Goal: Check status: Check status

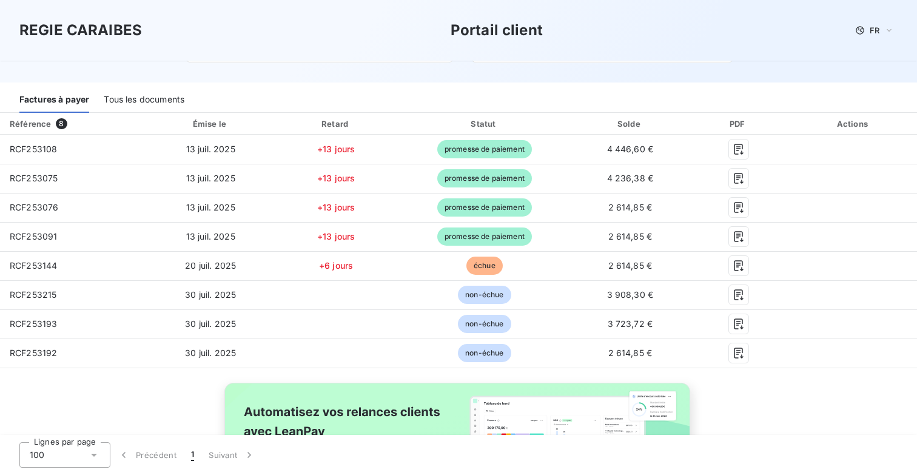
scroll to position [143, 0]
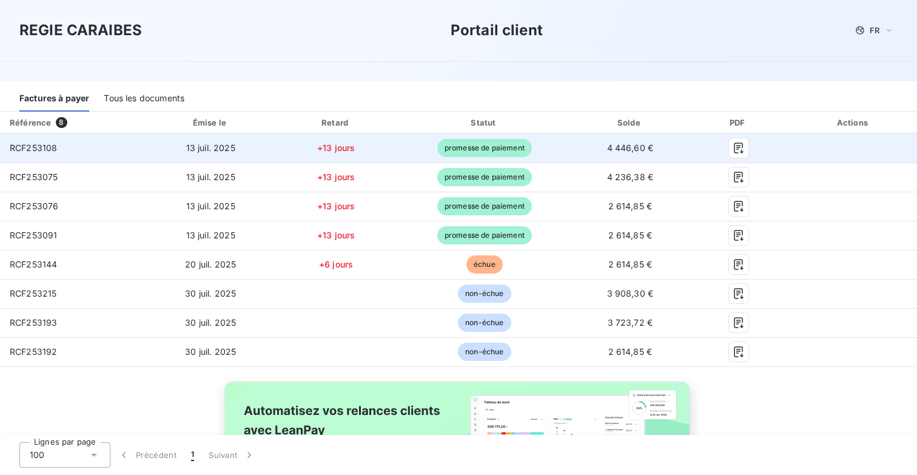
click at [20, 148] on span "RCF253108" at bounding box center [33, 147] width 47 height 10
click at [743, 147] on icon "button" at bounding box center [738, 148] width 12 height 12
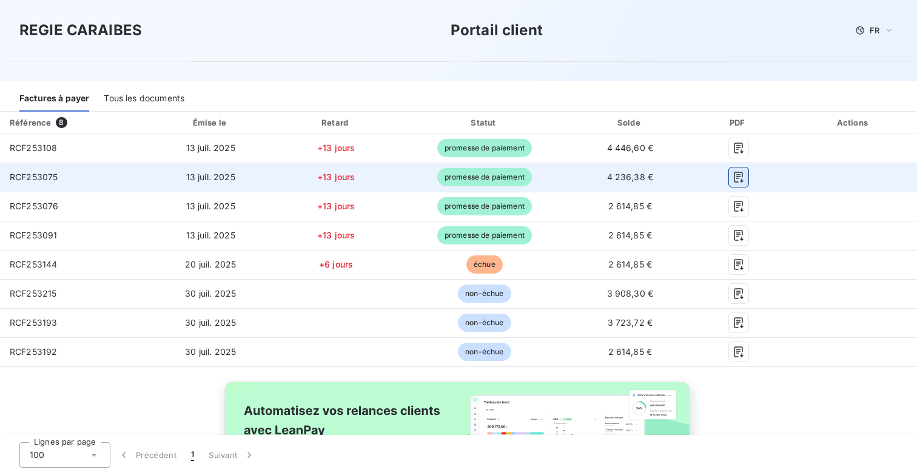
click at [738, 175] on icon "button" at bounding box center [737, 177] width 9 height 11
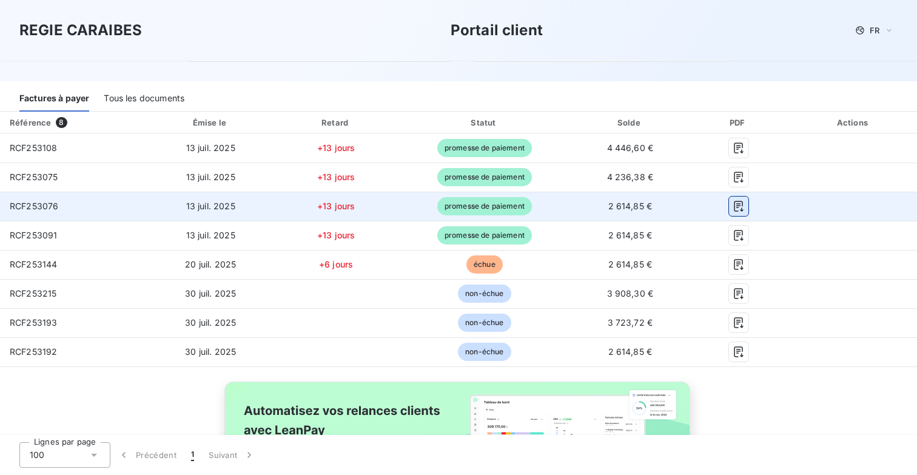
click at [736, 211] on icon "button" at bounding box center [737, 206] width 9 height 11
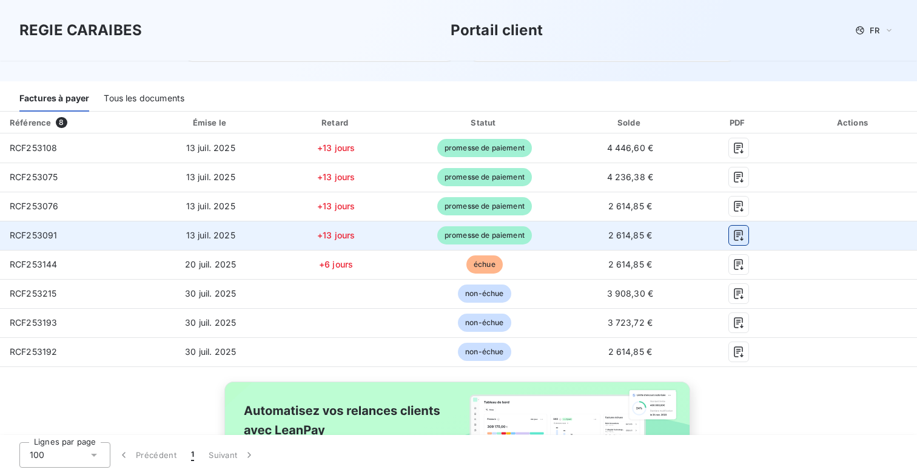
click at [736, 232] on icon "button" at bounding box center [737, 235] width 9 height 11
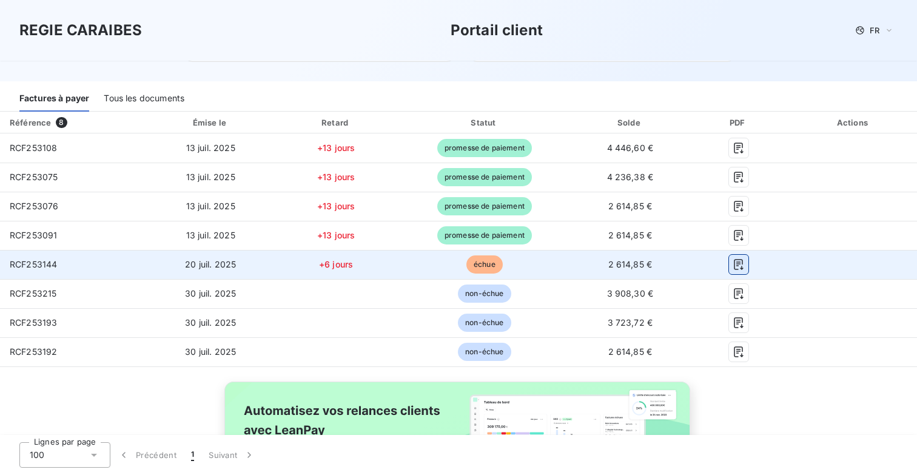
click at [733, 260] on icon "button" at bounding box center [737, 264] width 9 height 11
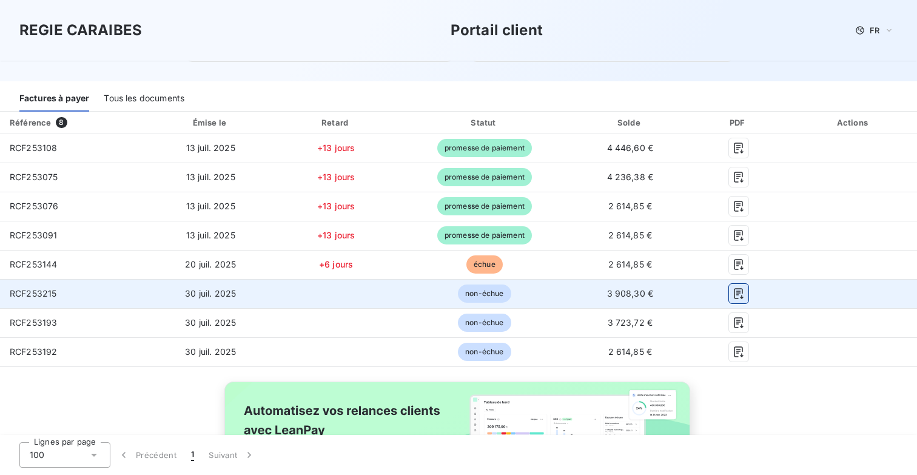
click at [735, 298] on icon "button" at bounding box center [737, 293] width 9 height 11
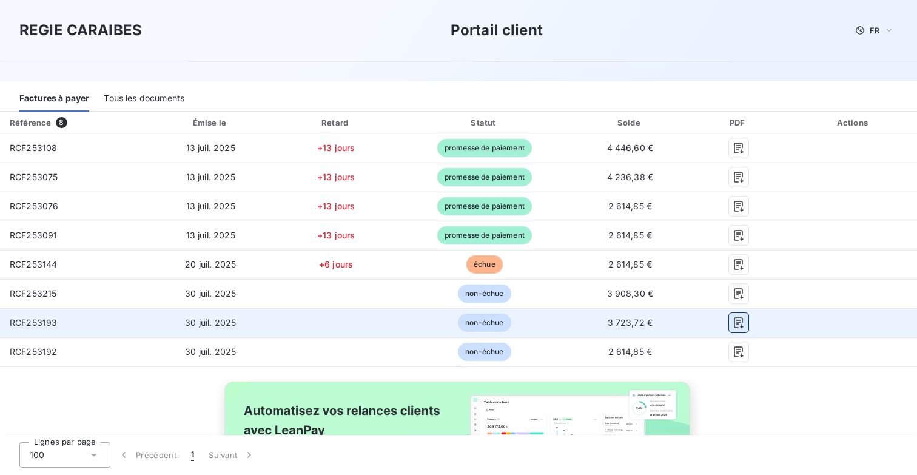
click at [740, 327] on icon "button" at bounding box center [738, 322] width 12 height 12
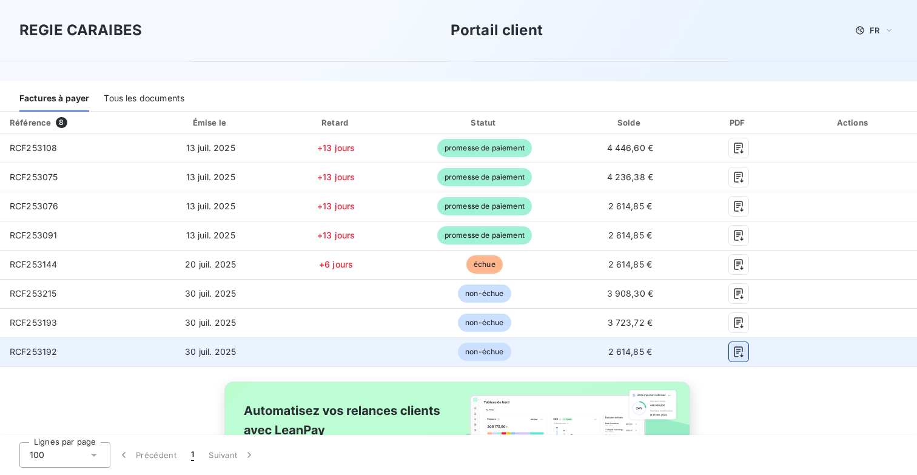
click at [738, 360] on button "button" at bounding box center [738, 351] width 19 height 19
